Goal: Find specific page/section: Find specific page/section

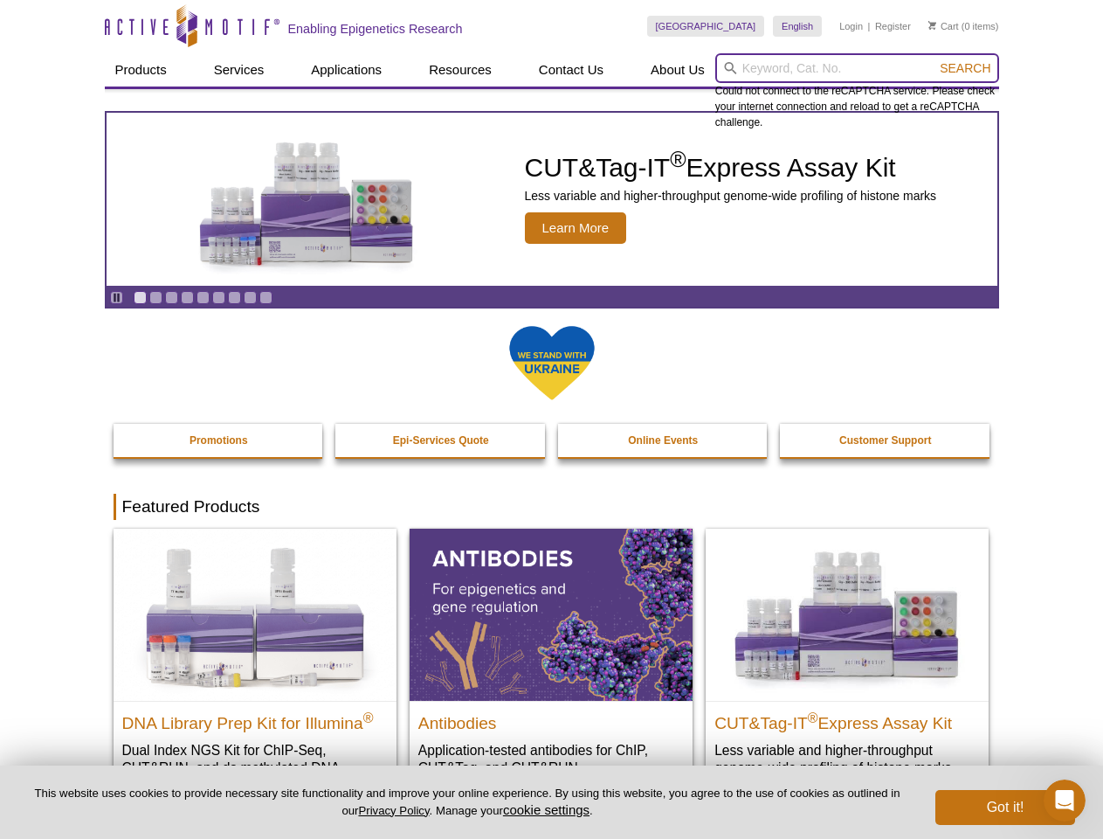
click at [857, 68] on input "search" at bounding box center [857, 68] width 284 height 30
click at [965, 68] on span "Search" at bounding box center [965, 68] width 51 height 14
click at [116, 297] on icon "Pause" at bounding box center [116, 297] width 11 height 11
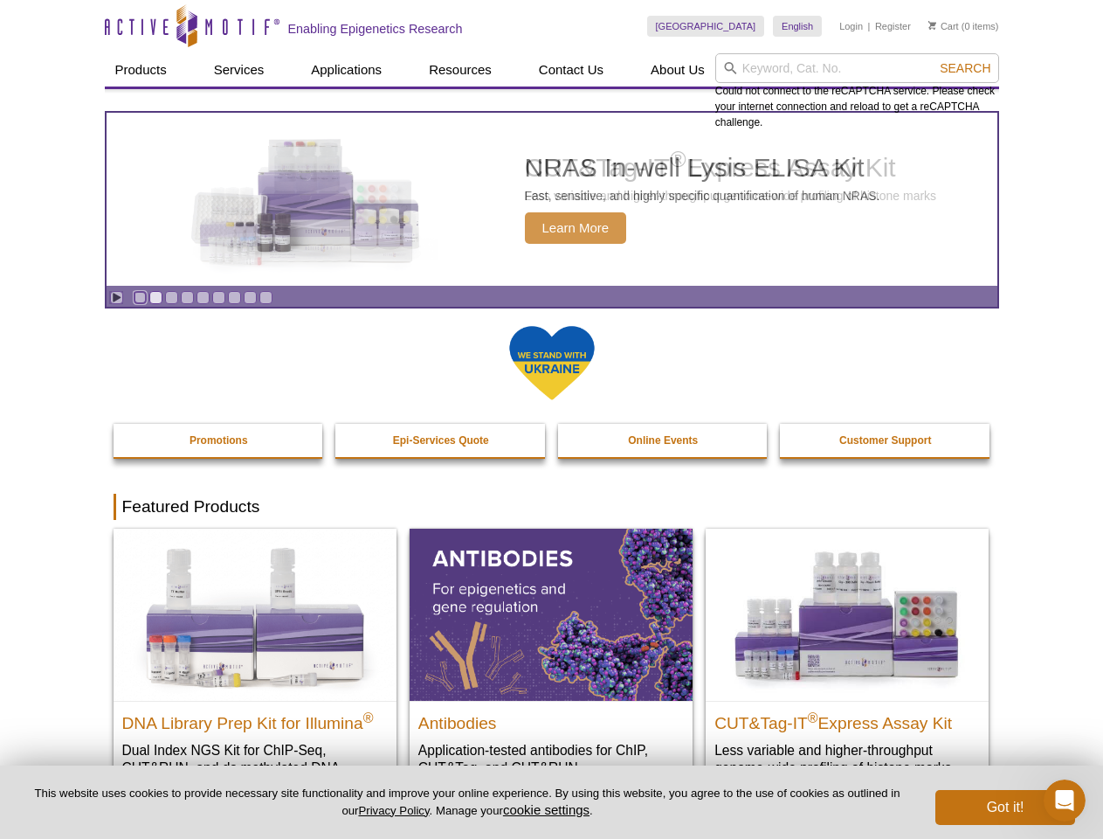
click at [140, 297] on link "Go to slide 1" at bounding box center [140, 297] width 13 height 13
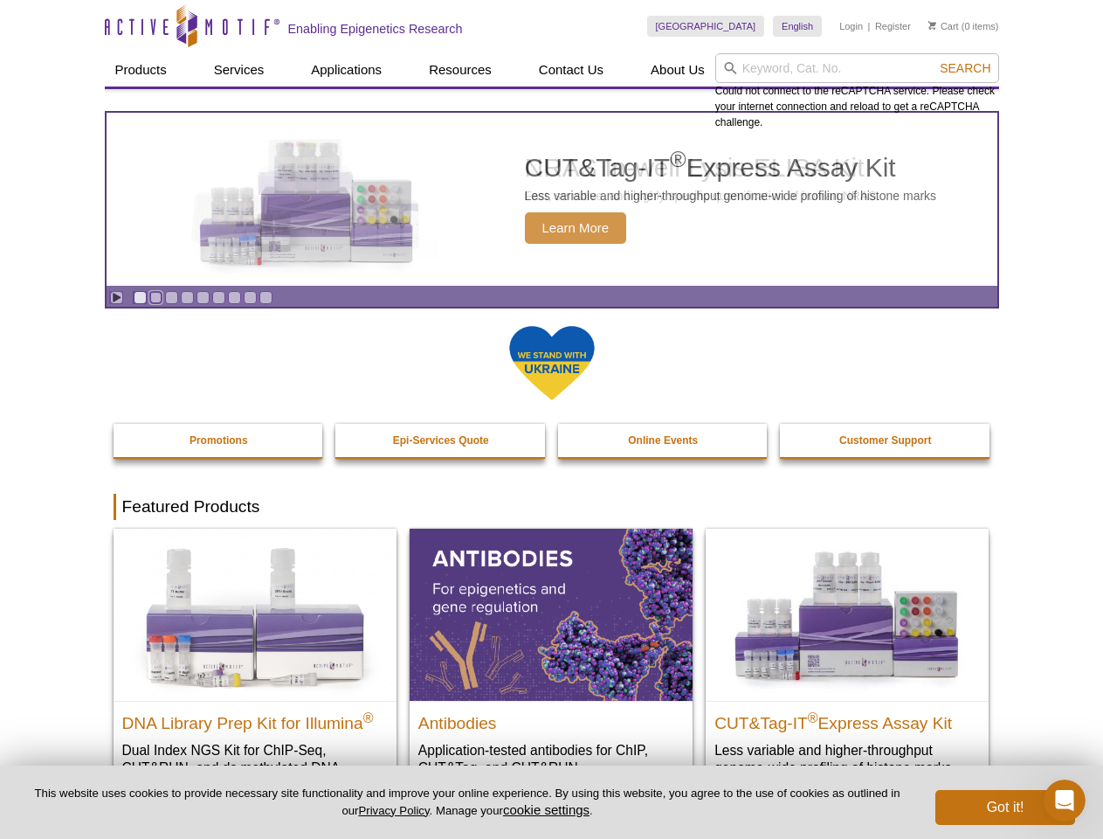
click at [155, 297] on link "Go to slide 2" at bounding box center [155, 297] width 13 height 13
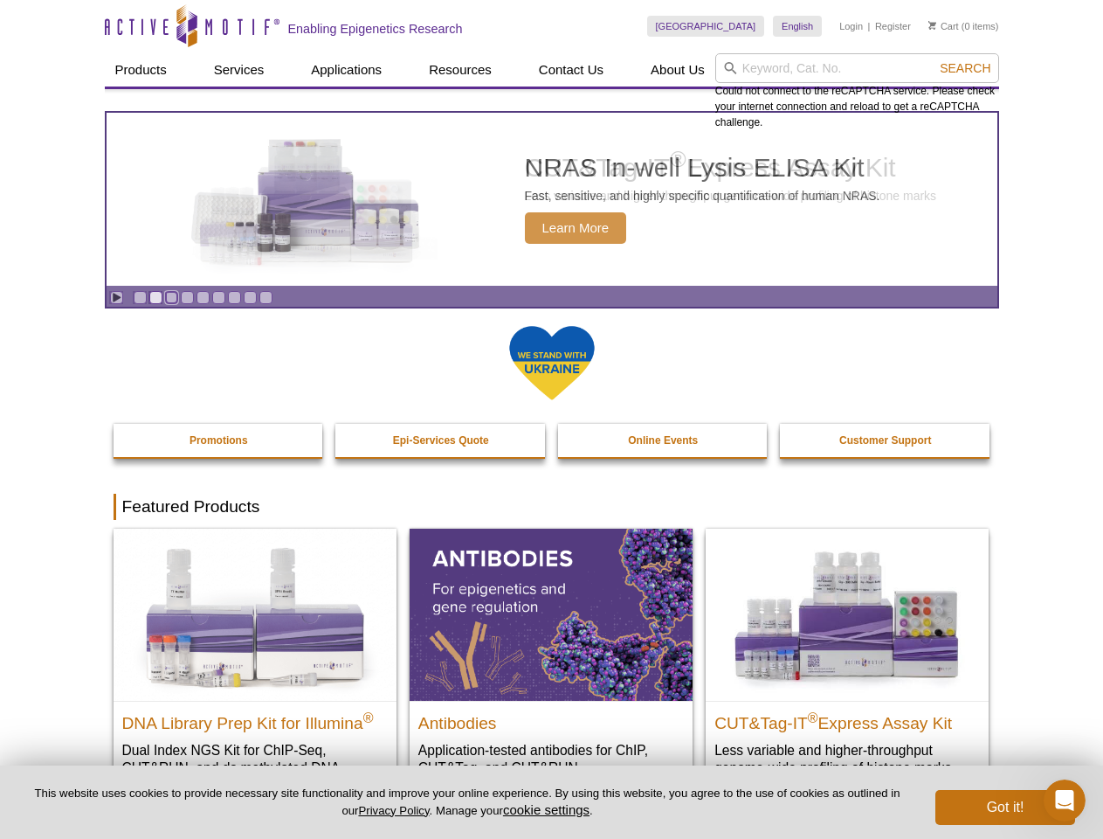
click at [171, 297] on link "Go to slide 3" at bounding box center [171, 297] width 13 height 13
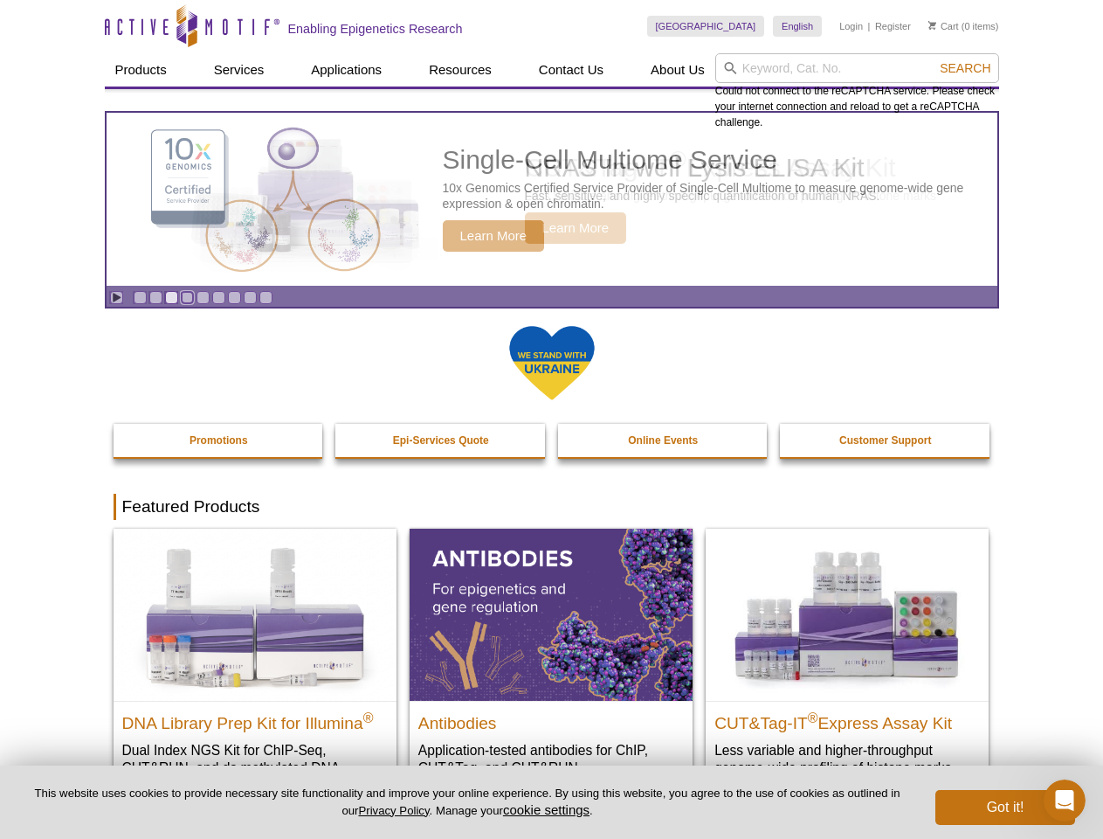
click at [187, 297] on link "Go to slide 4" at bounding box center [187, 297] width 13 height 13
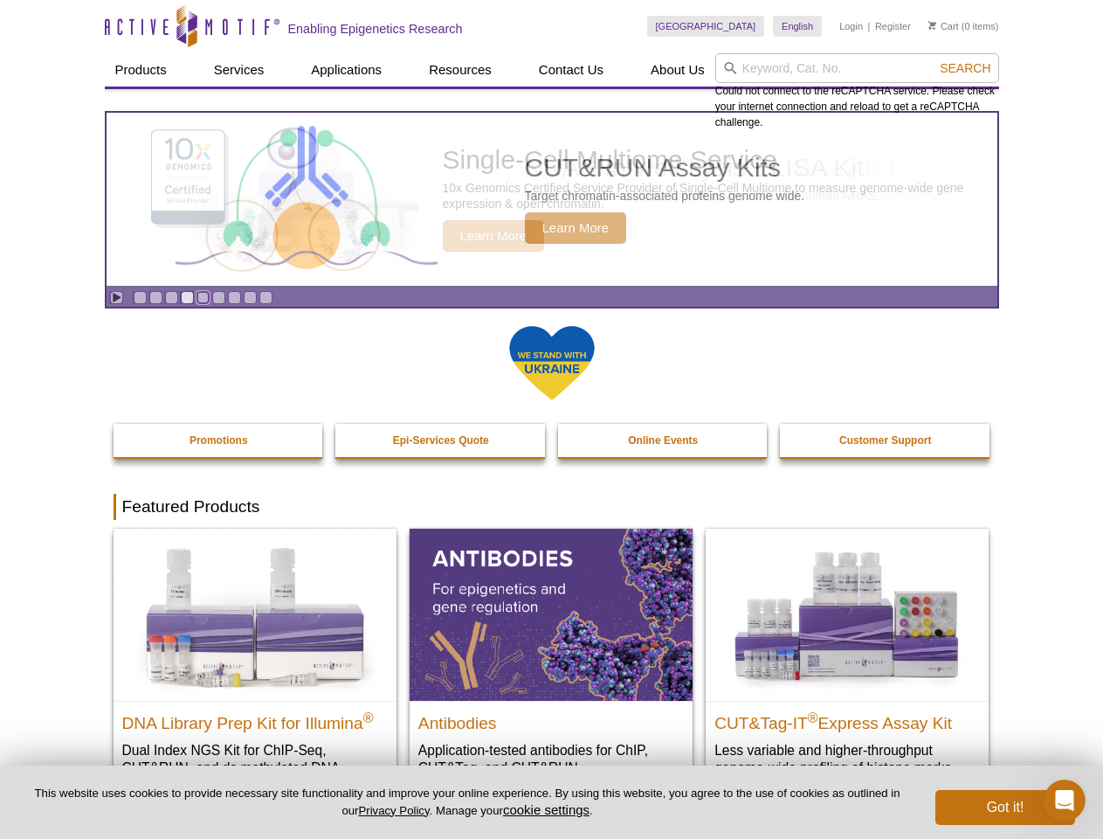
click at [203, 297] on link "Go to slide 5" at bounding box center [203, 297] width 13 height 13
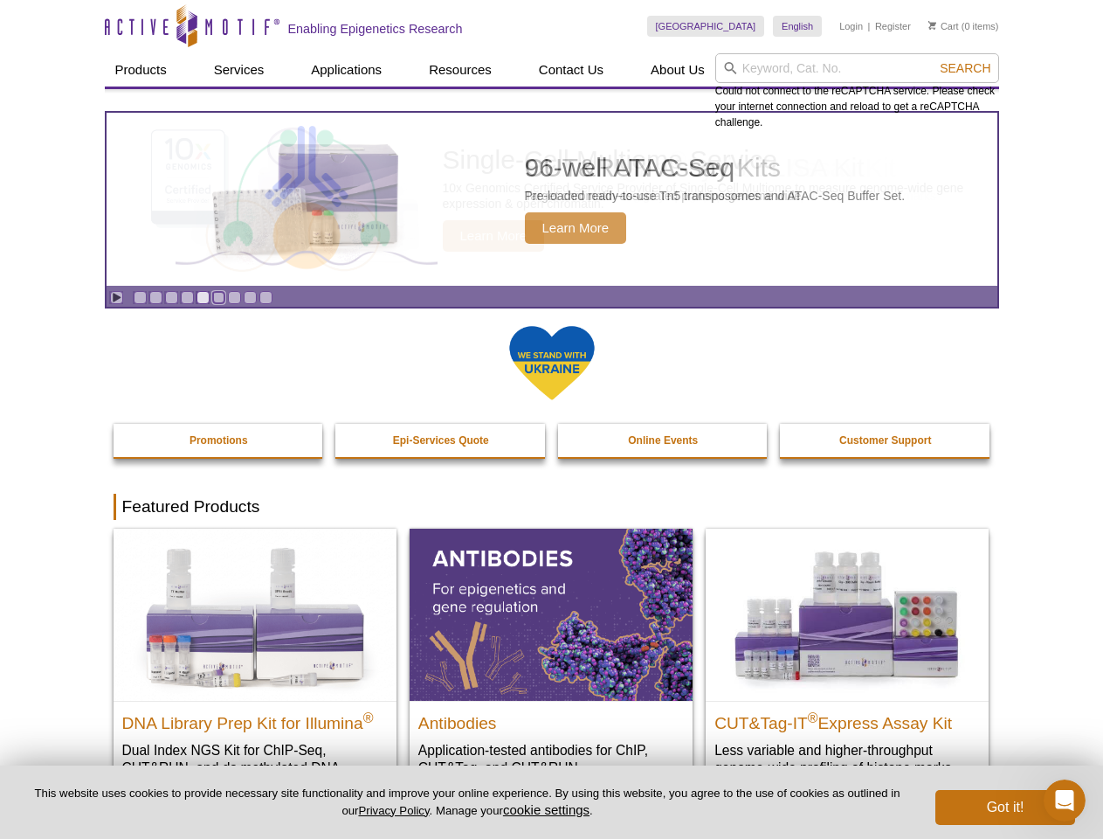
click at [218, 297] on link "Go to slide 6" at bounding box center [218, 297] width 13 height 13
click at [234, 297] on link "Go to slide 7" at bounding box center [234, 297] width 13 height 13
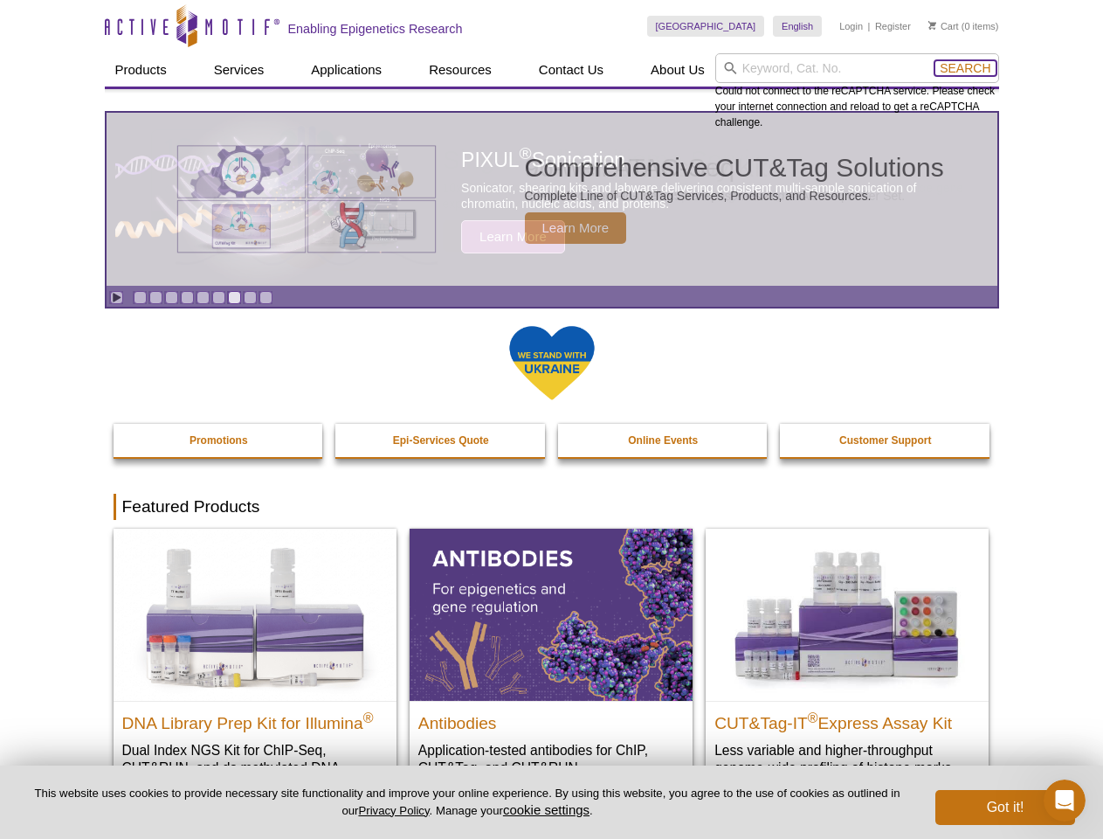
click at [965, 68] on span "Search" at bounding box center [965, 68] width 51 height 14
